Goal: Task Accomplishment & Management: Manage account settings

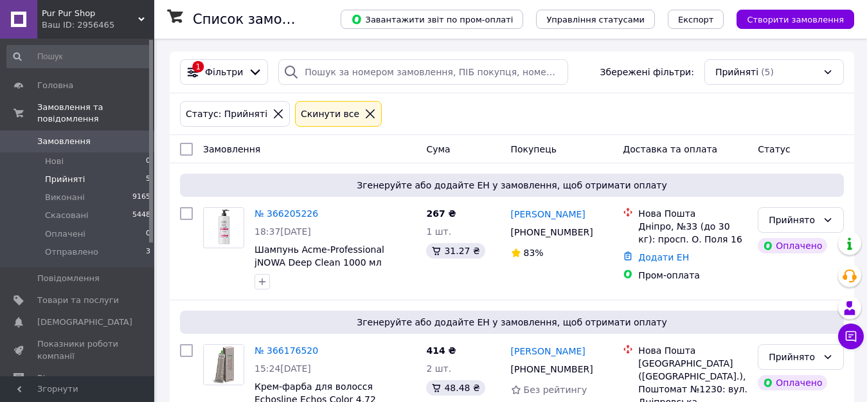
click at [72, 173] on span "Прийняті" at bounding box center [65, 179] width 40 height 12
click at [64, 246] on span "Отправлено" at bounding box center [71, 252] width 53 height 12
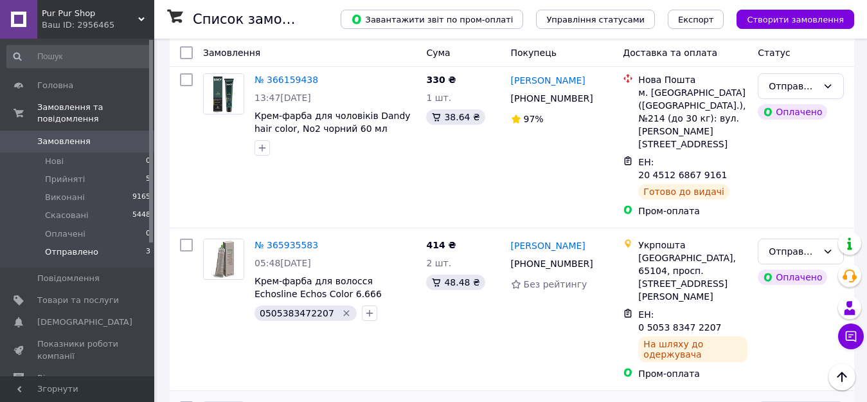
scroll to position [36, 0]
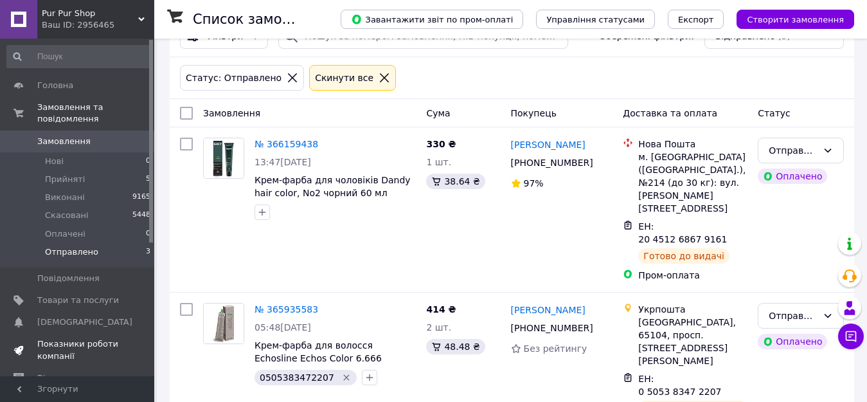
click at [76, 338] on span "Показники роботи компанії" at bounding box center [78, 349] width 82 height 23
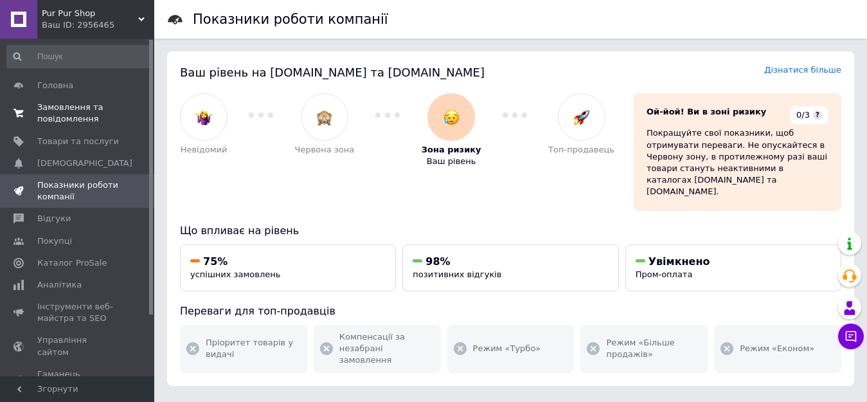
click at [75, 108] on span "Замовлення та повідомлення" at bounding box center [78, 113] width 82 height 23
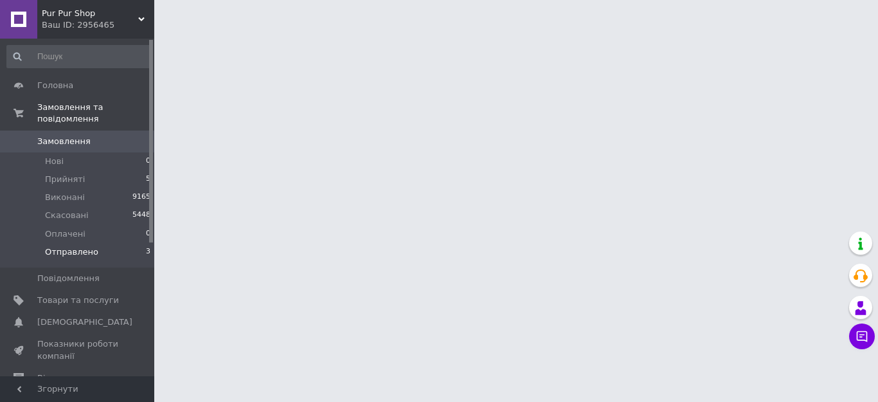
click at [69, 246] on span "Отправлено" at bounding box center [71, 252] width 53 height 12
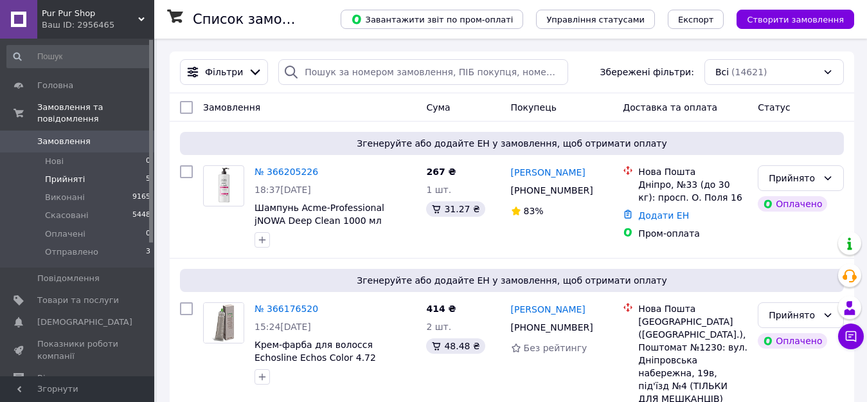
click at [48, 173] on span "Прийняті" at bounding box center [65, 179] width 40 height 12
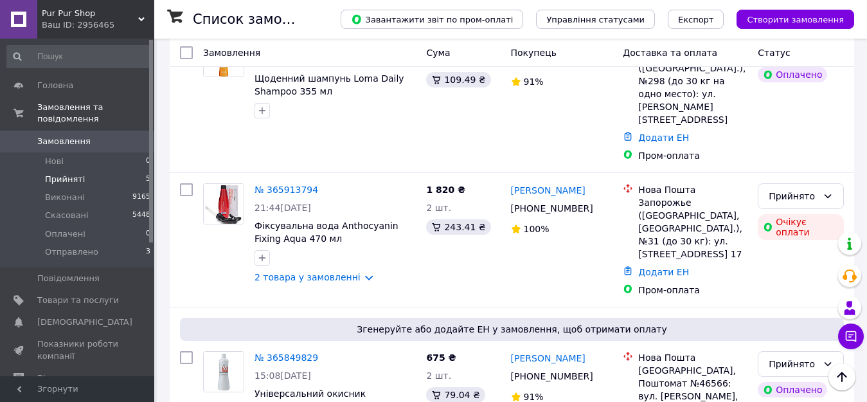
scroll to position [511, 0]
